Goal: Task Accomplishment & Management: Manage account settings

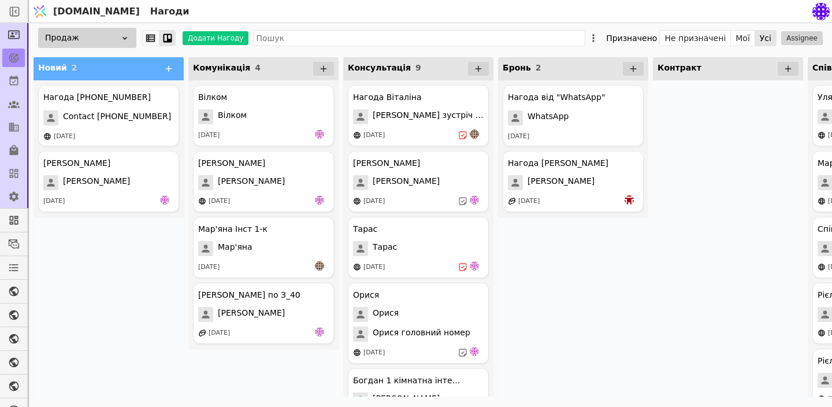
click at [127, 124] on span "Contact +380932561843" at bounding box center [117, 117] width 108 height 15
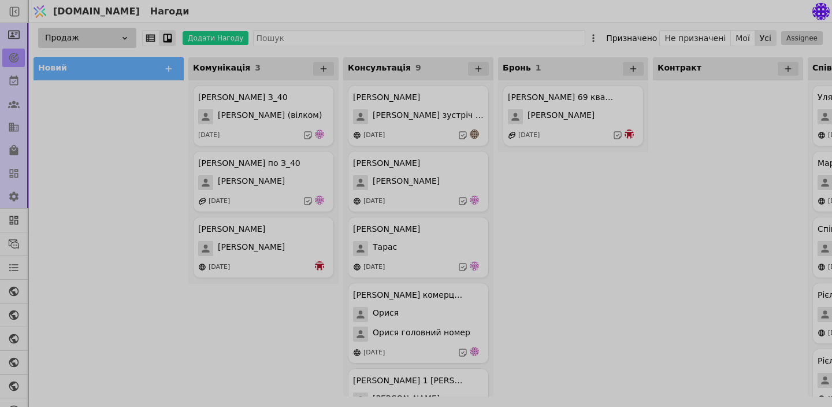
click at [63, 220] on div at bounding box center [416, 203] width 832 height 407
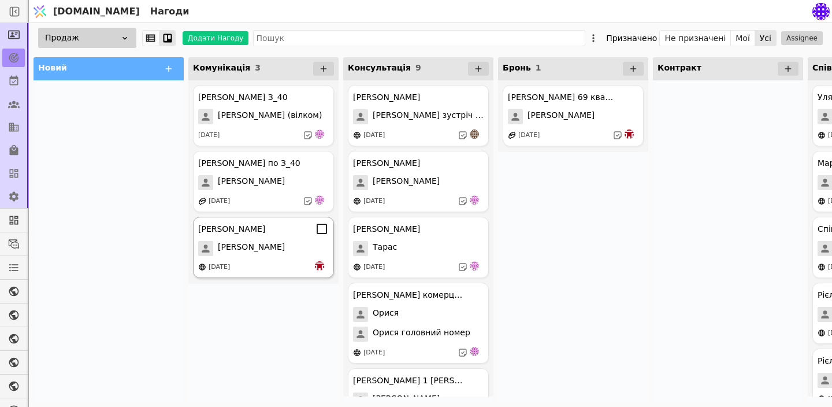
click at [269, 239] on div "[PERSON_NAME] Комерція Курдонери [PERSON_NAME] [DATE]" at bounding box center [263, 247] width 141 height 61
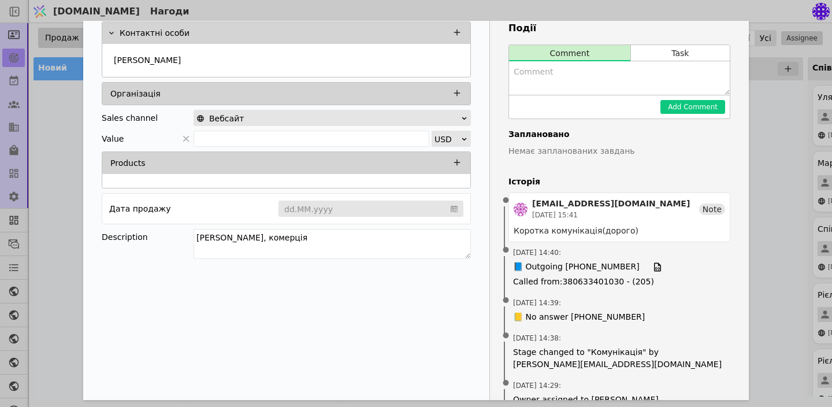
scroll to position [82, 0]
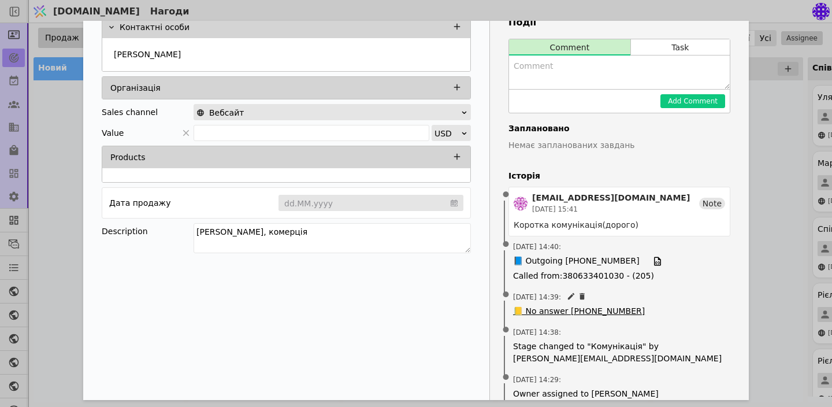
click at [581, 312] on span "📒 No answer [PHONE_NUMBER]" at bounding box center [579, 311] width 132 height 12
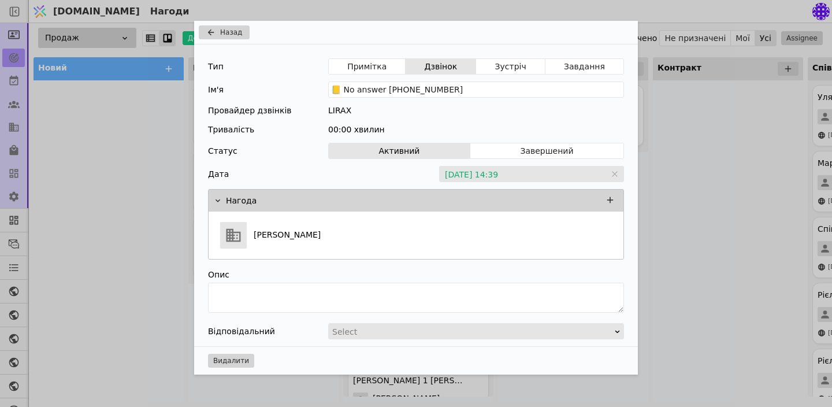
click at [699, 283] on div "Назад Тип Примітка Дзвінок Зустріч Завдання Ім'я 📒 No answer [PHONE_NUMBER] Про…" at bounding box center [416, 203] width 832 height 407
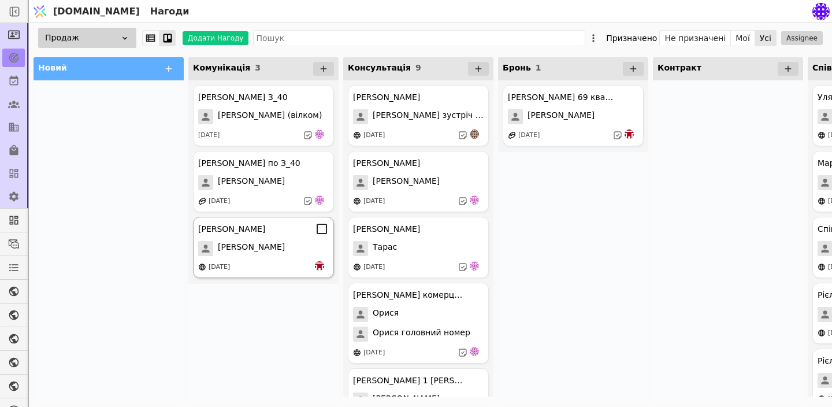
click at [278, 238] on div "[PERSON_NAME] Комерція Курдонери [PERSON_NAME] [DATE]" at bounding box center [263, 247] width 141 height 61
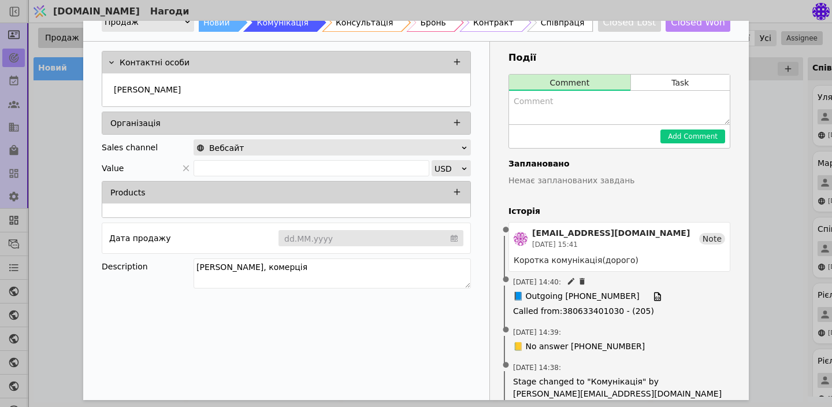
scroll to position [47, 0]
click at [600, 298] on span "📘 Outgoing [PHONE_NUMBER]" at bounding box center [576, 296] width 127 height 13
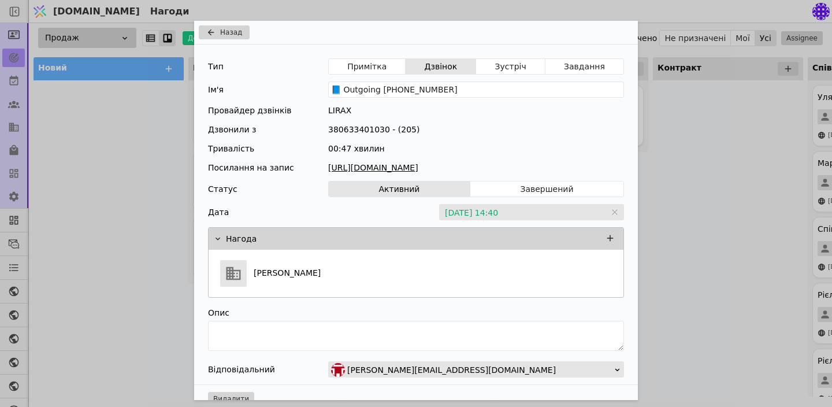
click at [484, 168] on link "[URL][DOMAIN_NAME]" at bounding box center [476, 168] width 296 height 12
click at [668, 270] on div "Назад Тип Примітка Дзвінок Зустріч Завдання Ім'я 📘 Outgoing [PHONE_NUMBER] Пров…" at bounding box center [416, 203] width 832 height 407
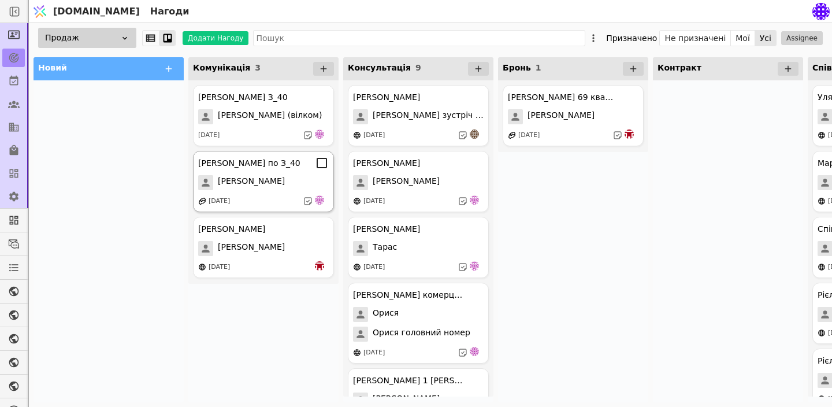
click at [263, 191] on div "[PERSON_NAME] по З_40 [PERSON_NAME] [DATE]" at bounding box center [263, 181] width 141 height 61
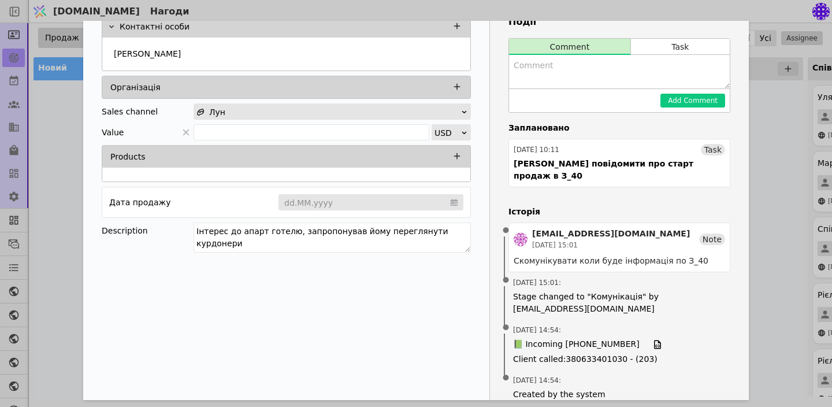
scroll to position [85, 0]
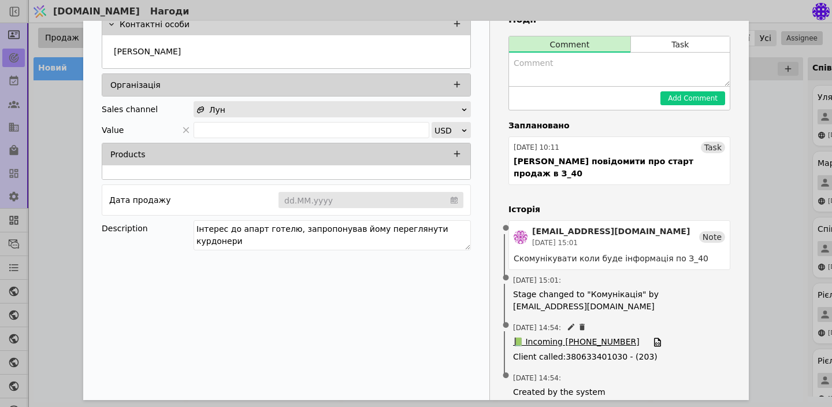
click at [580, 336] on span "📗 Incoming [PHONE_NUMBER]" at bounding box center [576, 342] width 127 height 13
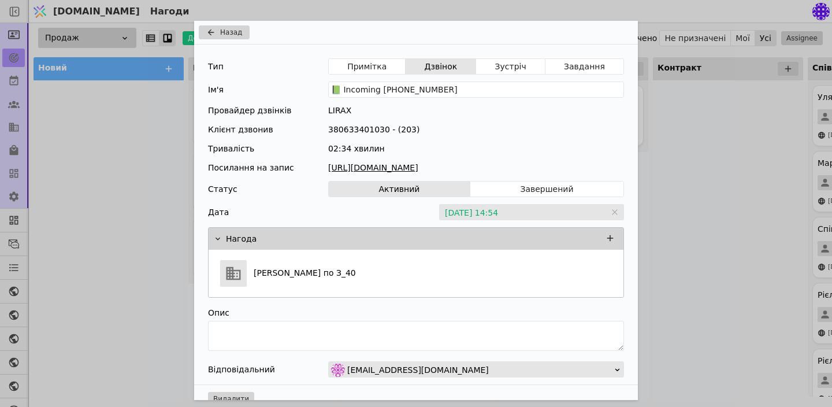
click at [465, 168] on link "[URL][DOMAIN_NAME]" at bounding box center [476, 168] width 296 height 12
click at [617, 217] on span "Clear" at bounding box center [614, 212] width 7 height 12
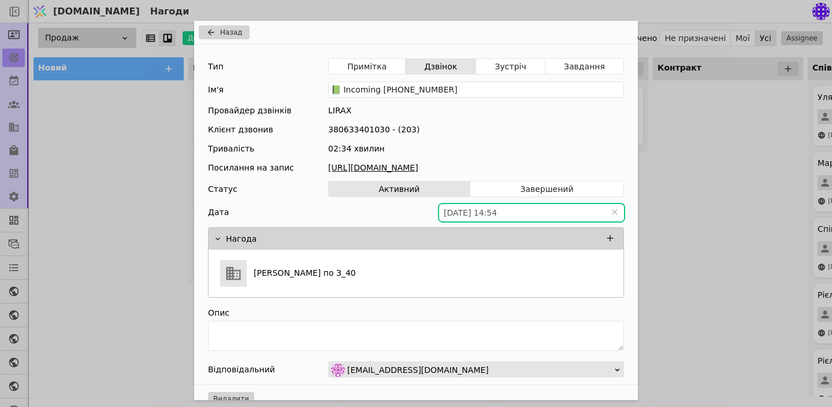
click at [677, 227] on div "Назад Тип Примітка Дзвінок Зустріч Завдання Ім'я 📗 Incoming [PHONE_NUMBER] Пров…" at bounding box center [416, 203] width 832 height 407
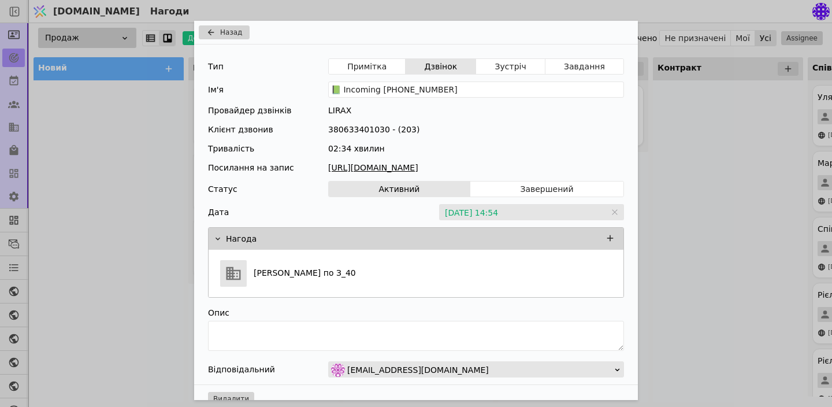
click at [677, 227] on div "Назад Тип Примітка Дзвінок Зустріч Завдання Ім'я 📗 Incoming [PHONE_NUMBER] Пров…" at bounding box center [416, 203] width 832 height 407
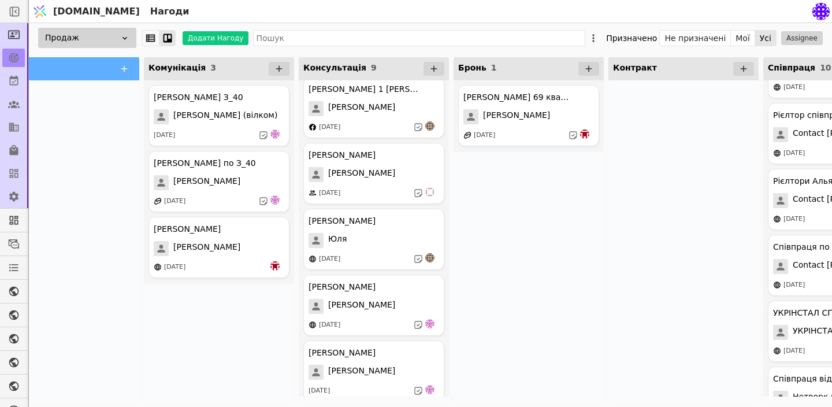
scroll to position [301, 0]
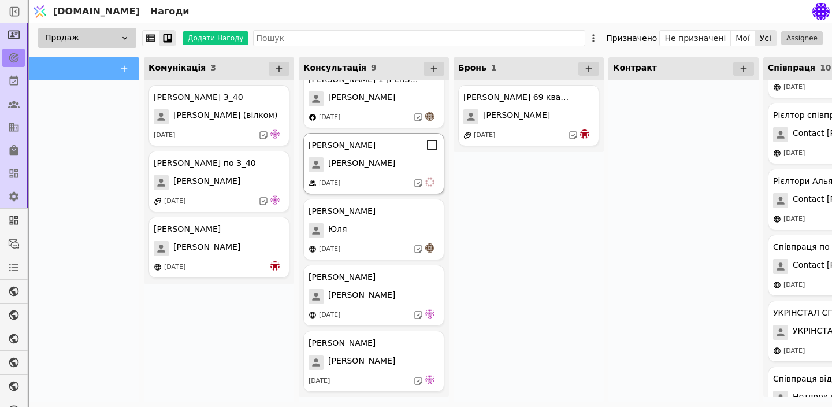
click at [381, 151] on div "[PERSON_NAME]" at bounding box center [374, 145] width 131 height 14
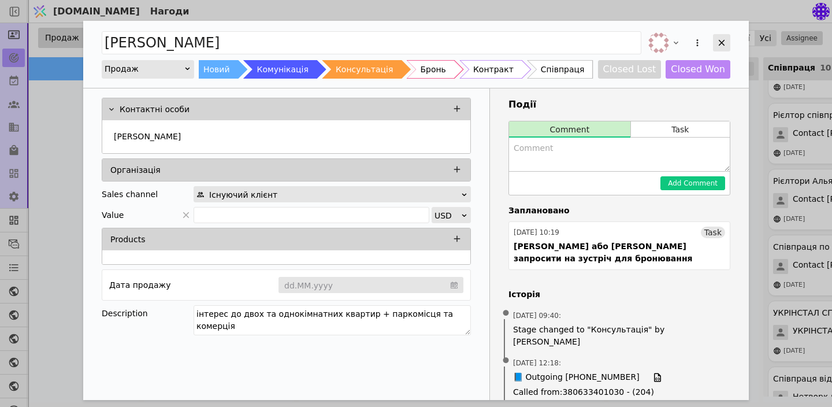
click at [719, 38] on icon "Add Opportunity" at bounding box center [722, 43] width 10 height 10
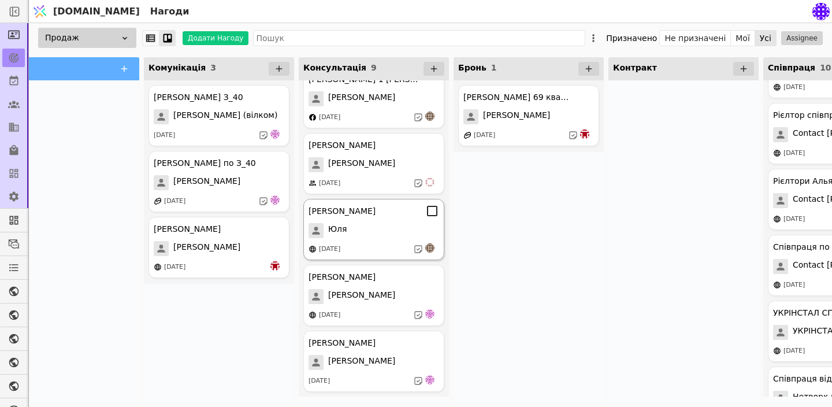
click at [355, 230] on div "Юля" at bounding box center [374, 230] width 131 height 15
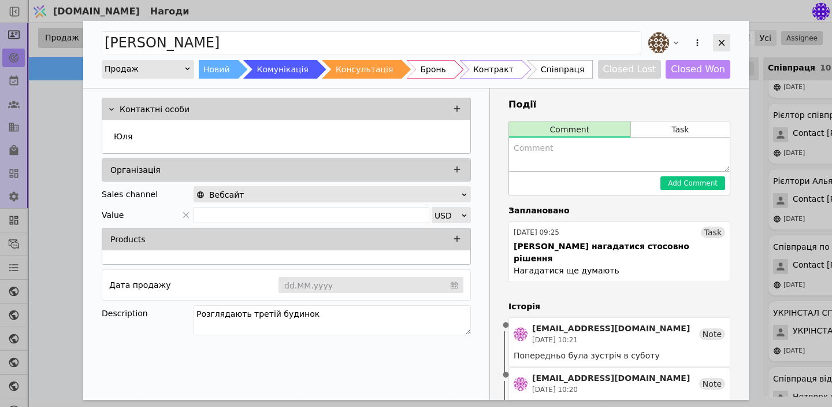
click at [721, 42] on icon "Add Opportunity" at bounding box center [722, 43] width 10 height 10
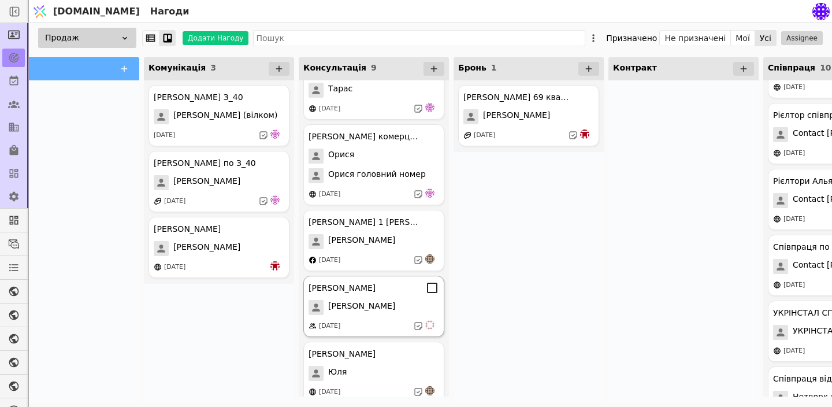
scroll to position [158, 0]
click at [389, 223] on div "[PERSON_NAME] 1 [PERSON_NAME]" at bounding box center [364, 223] width 110 height 12
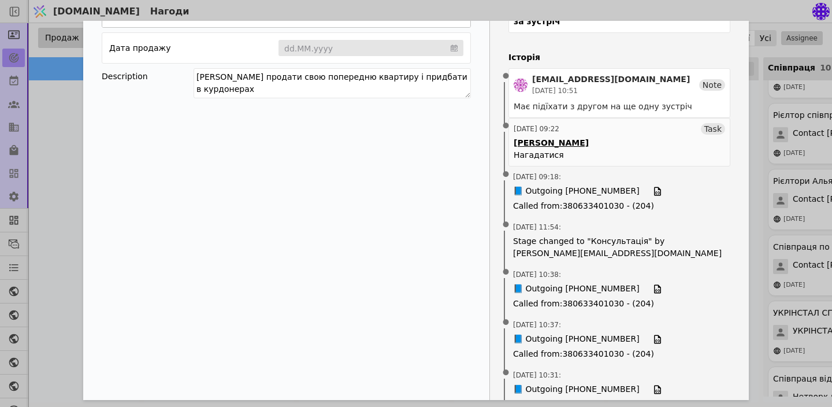
scroll to position [257, 0]
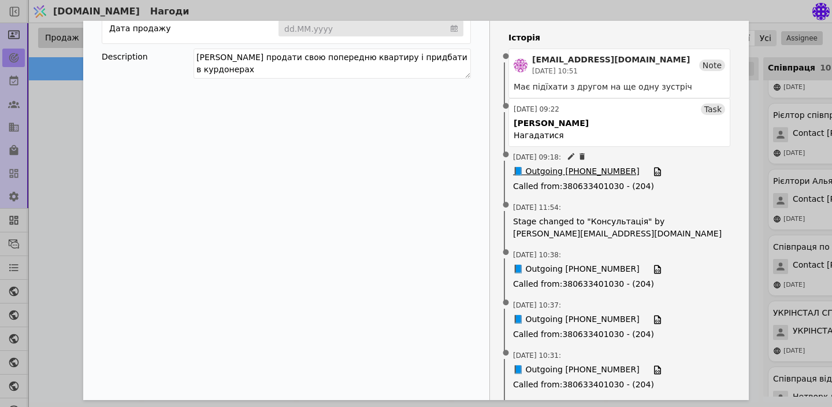
click at [607, 165] on span "📘 Outgoing [PHONE_NUMBER]" at bounding box center [576, 171] width 127 height 13
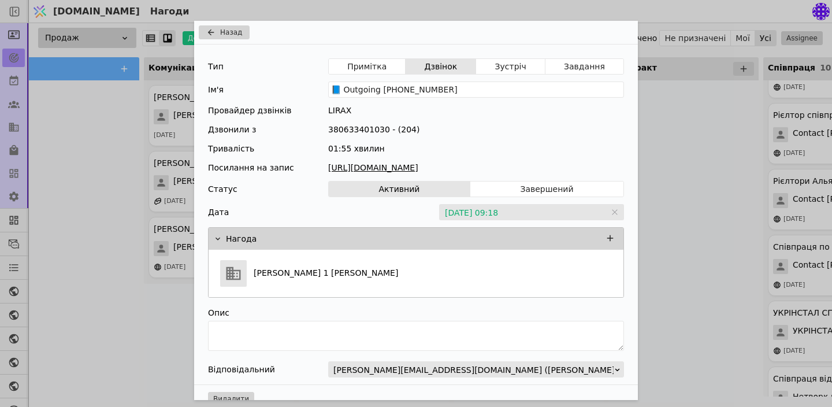
click at [515, 164] on link "[URL][DOMAIN_NAME]" at bounding box center [476, 168] width 296 height 12
